Goal: Communication & Community: Answer question/provide support

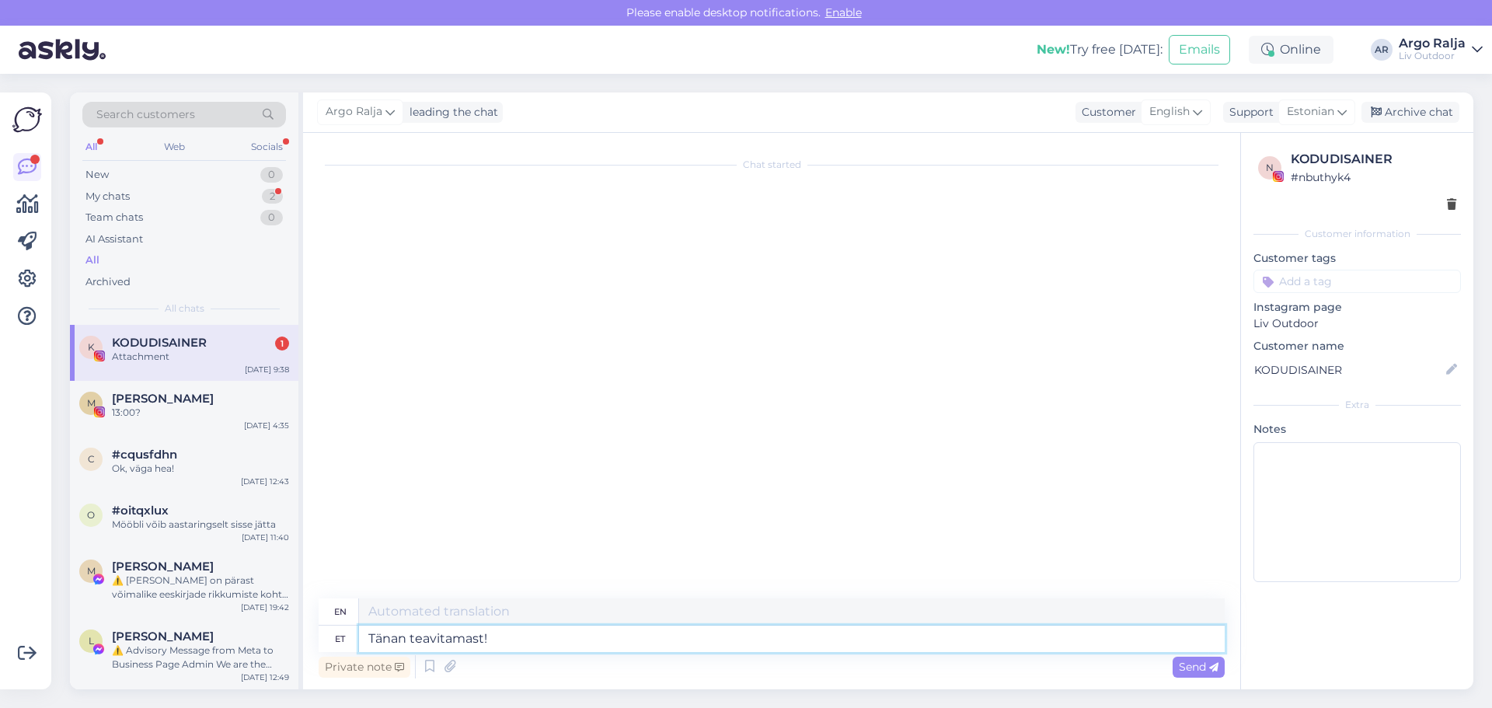
drag, startPoint x: 556, startPoint y: 642, endPoint x: 348, endPoint y: 647, distance: 208.3
click at [349, 647] on div "et Tänan teavitamast!" at bounding box center [772, 639] width 906 height 26
click at [560, 636] on textarea "Tänan teavitamast!" at bounding box center [792, 639] width 866 height 26
type textarea "T"
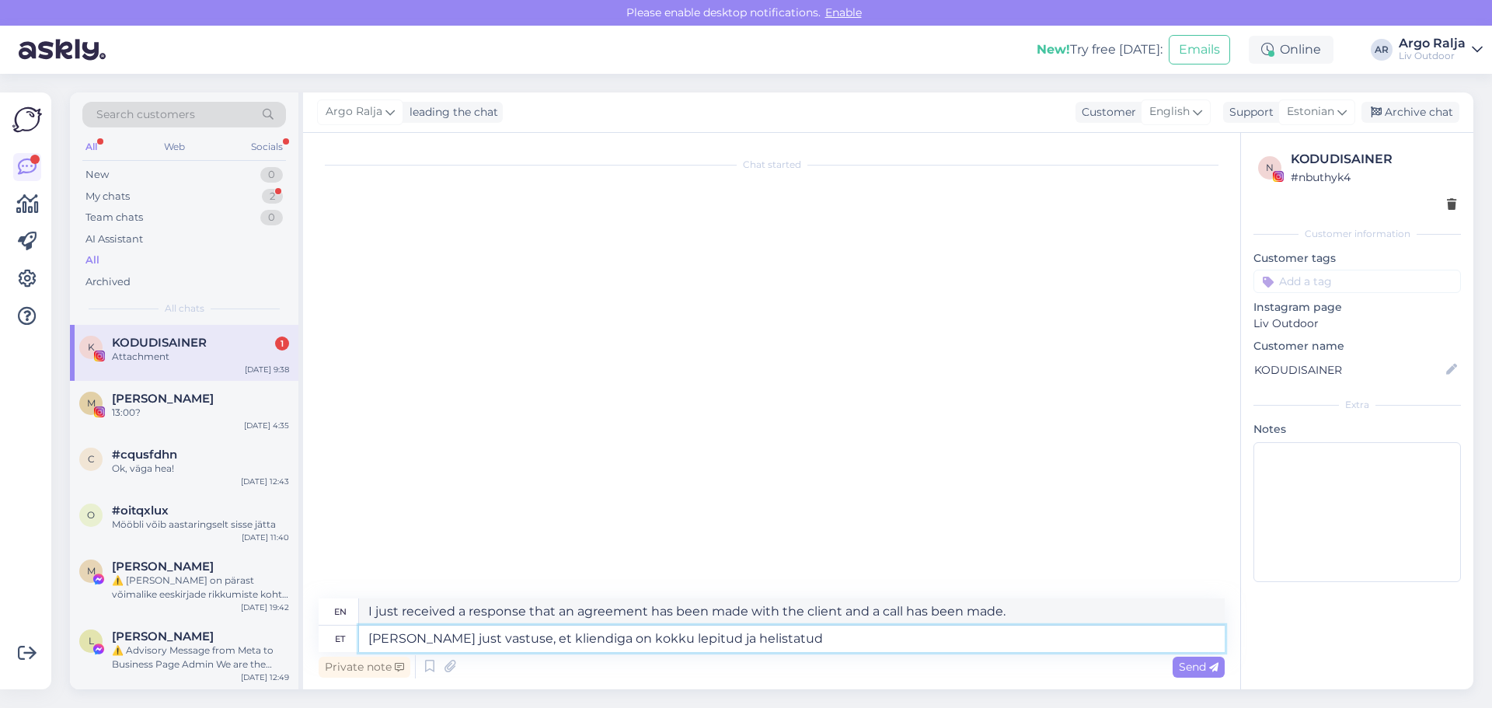
click at [785, 631] on textarea "[PERSON_NAME] just vastuse, et kliendiga on kokku lepitud ja helistatud" at bounding box center [792, 639] width 866 height 26
drag, startPoint x: 772, startPoint y: 643, endPoint x: 744, endPoint y: 642, distance: 28.8
click at [744, 642] on textarea "[PERSON_NAME] just vastuse, et kliendiga on kokku lepitud ja helistatud" at bounding box center [792, 639] width 866 height 26
drag, startPoint x: 765, startPoint y: 635, endPoint x: 556, endPoint y: 638, distance: 209.8
click at [556, 638] on textarea "[PERSON_NAME] just vastuse, et kliendiga on kokku lepitud ja helistatud" at bounding box center [792, 639] width 866 height 26
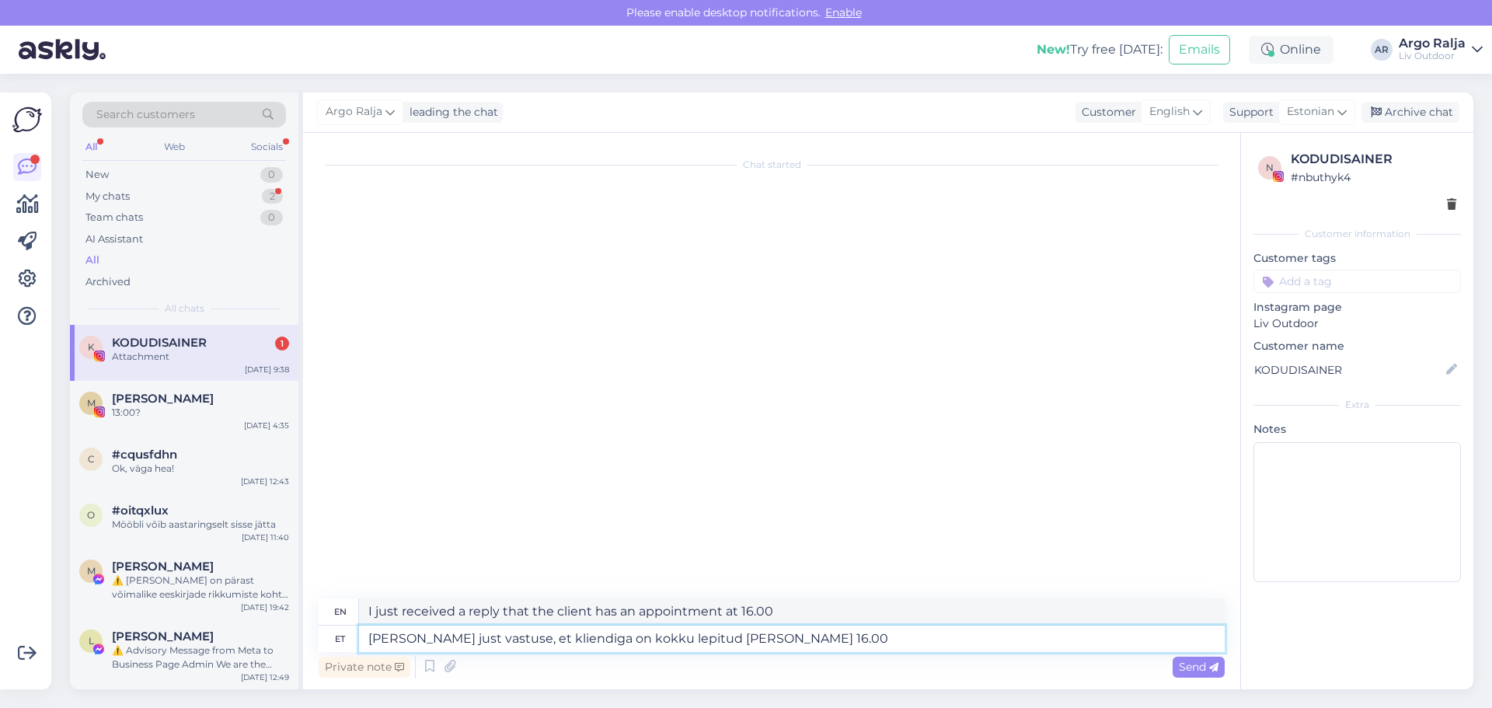
click at [546, 633] on textarea "[PERSON_NAME] just vastuse, et kliendiga on kokku lepitud [PERSON_NAME] 16.00" at bounding box center [792, 639] width 866 height 26
click at [555, 640] on textarea "[PERSON_NAME] just vastuse, et kliendiga on kokku lepitud [PERSON_NAME] 16.00" at bounding box center [792, 639] width 866 height 26
click at [549, 636] on textarea "[PERSON_NAME] just vastuse, et kliendiga on kokku lepitud [PERSON_NAME] 16.00" at bounding box center [792, 639] width 866 height 26
click at [566, 641] on textarea "[PERSON_NAME] just vastuse, et kliendile on kokku lepitud [PERSON_NAME] 16.00" at bounding box center [792, 639] width 866 height 26
drag, startPoint x: 877, startPoint y: 637, endPoint x: 832, endPoint y: 639, distance: 45.9
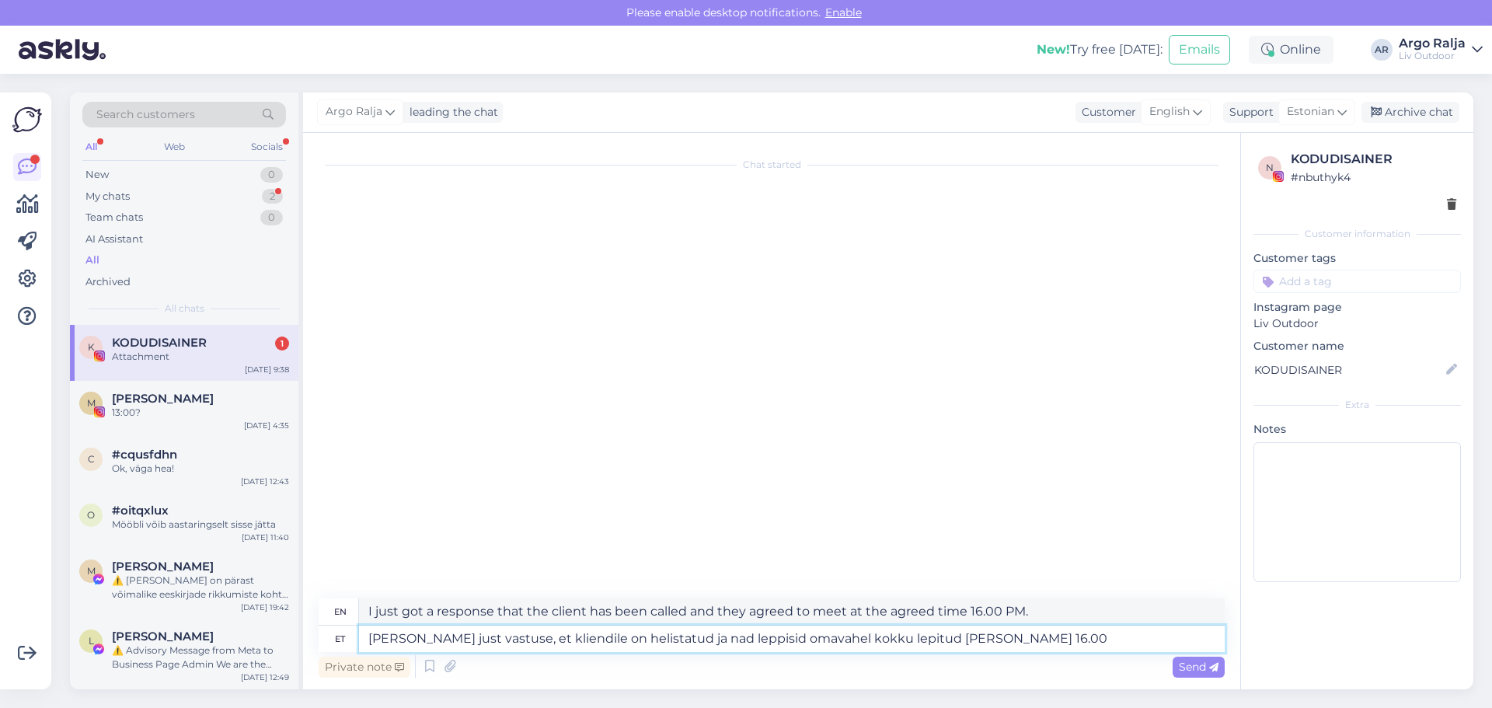
click at [832, 639] on textarea "[PERSON_NAME] just vastuse, et kliendile on helistatud ja nad leppisid omavahel…" at bounding box center [792, 639] width 866 height 26
drag, startPoint x: 1163, startPoint y: 611, endPoint x: 1190, endPoint y: 617, distance: 27.1
click at [1212, 615] on textarea "I just received a response that the customer has been called and they agreed th…" at bounding box center [792, 611] width 866 height 26
click at [1108, 633] on textarea "[PERSON_NAME] just vastuse, et kliendile on helistatud ja nad leppisid omavahel…" at bounding box center [792, 639] width 866 height 26
click at [848, 635] on textarea "[PERSON_NAME] just vastuse, et kliendile on helistatud ja nad leppisid omavahel…" at bounding box center [792, 639] width 866 height 26
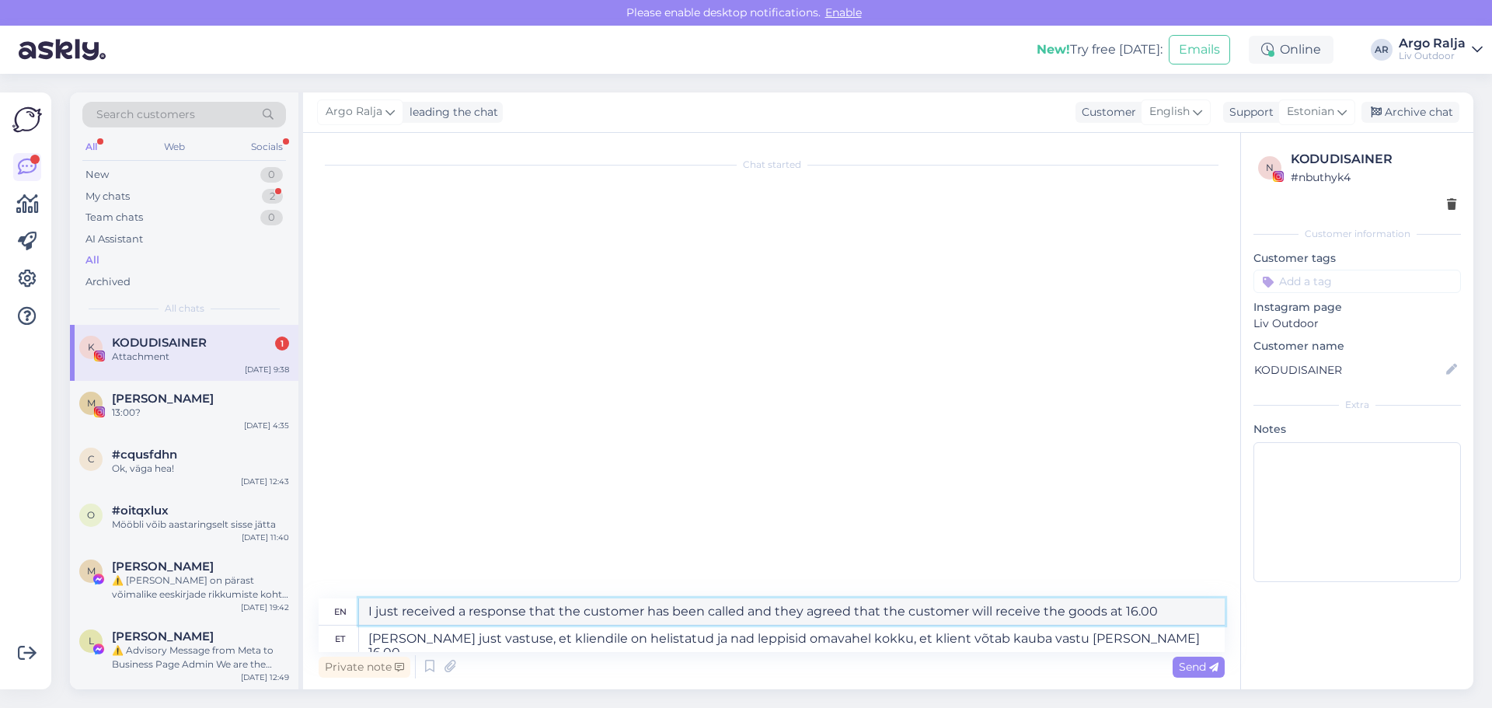
drag, startPoint x: 1166, startPoint y: 609, endPoint x: 366, endPoint y: 610, distance: 800.4
click at [366, 610] on textarea "I just received a response that the customer has been called and they agreed th…" at bounding box center [792, 611] width 866 height 26
click at [849, 638] on textarea "[PERSON_NAME] just vastuse, et kliendile on helistatud ja nad leppisid omavahel…" at bounding box center [792, 639] width 866 height 26
drag, startPoint x: 1050, startPoint y: 636, endPoint x: 832, endPoint y: 640, distance: 218.4
click at [832, 640] on textarea "[PERSON_NAME] just vastuse, et kliendile on helistatud ja nad leppisid omavahel…" at bounding box center [792, 639] width 866 height 26
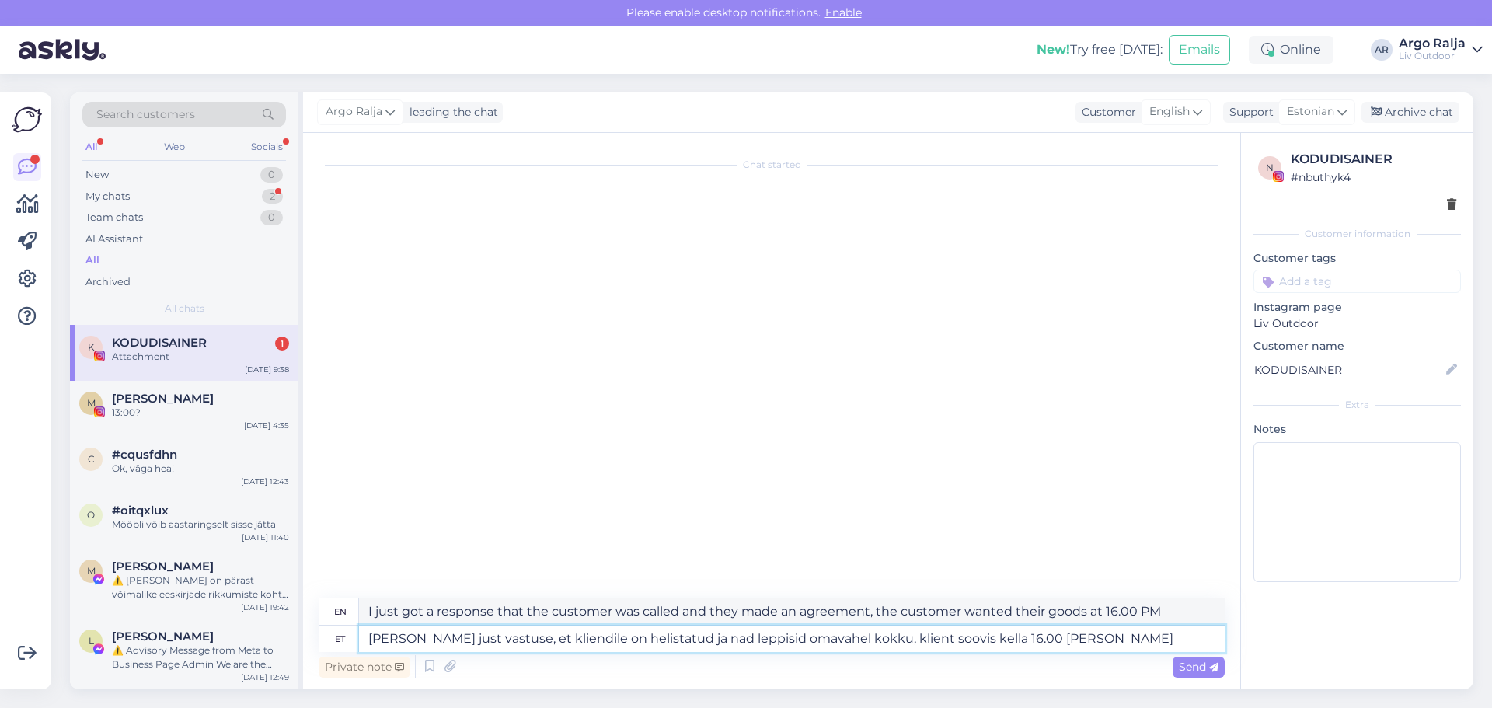
type textarea "[PERSON_NAME] just vastuse, et kliendile on helistatud ja nad leppisid omavahel…"
drag, startPoint x: 1177, startPoint y: 609, endPoint x: 373, endPoint y: 619, distance: 804.4
click at [373, 619] on textarea "I just got a response that the customer was called and they made an agreement, …" at bounding box center [792, 611] width 866 height 26
click at [1187, 611] on textarea "I just got a response that the customer was called and they made an agreement, …" at bounding box center [792, 611] width 866 height 26
drag, startPoint x: 1187, startPoint y: 611, endPoint x: 375, endPoint y: 621, distance: 811.4
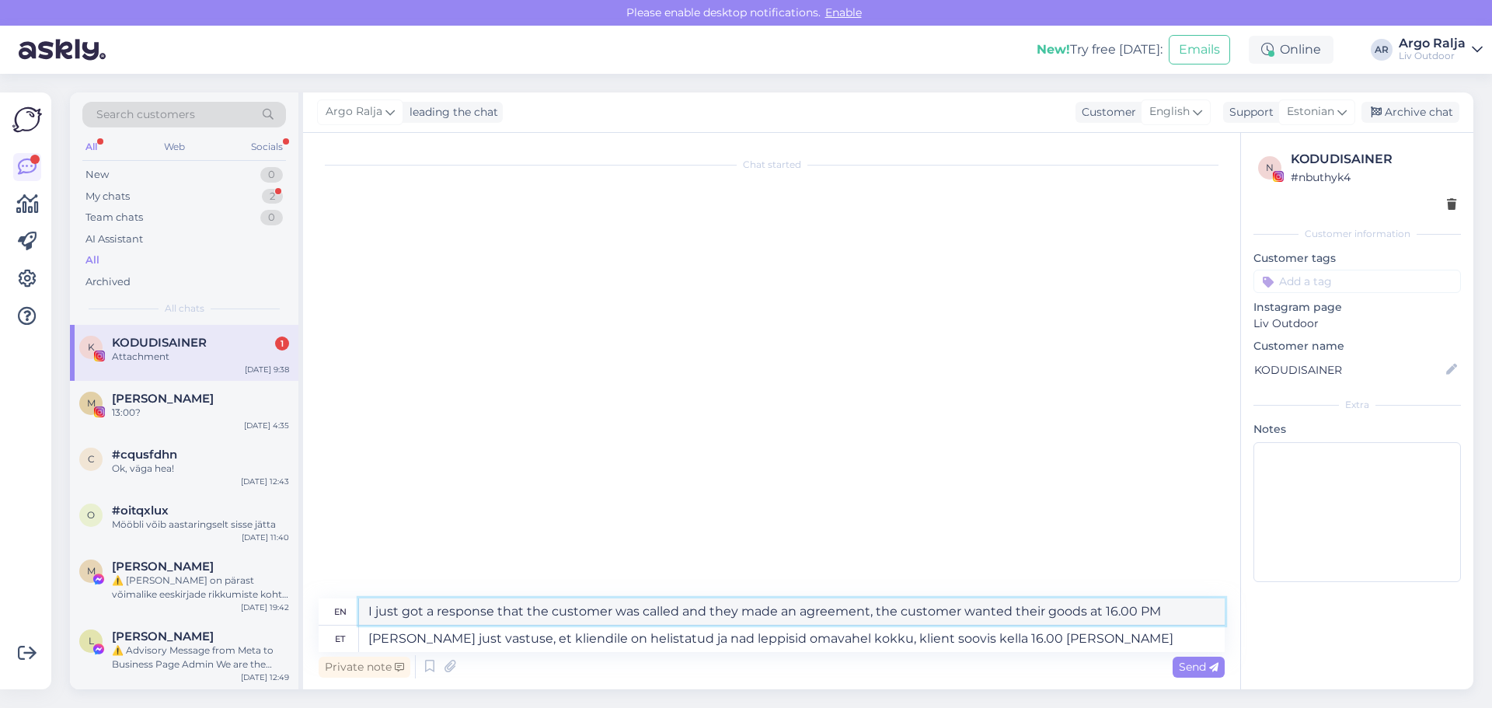
click at [372, 621] on textarea "I just got a response that the customer was called and they made an agreement, …" at bounding box center [792, 611] width 866 height 26
click at [1207, 611] on textarea "I just got a response that the customer was called and they made an agreement, …" at bounding box center [792, 611] width 866 height 26
drag, startPoint x: 1141, startPoint y: 608, endPoint x: 366, endPoint y: 610, distance: 774.8
click at [366, 610] on textarea "I just got a response that the customer was called and they made an agreement, …" at bounding box center [792, 611] width 866 height 26
